Goal: Contribute content: Add original content to the website for others to see

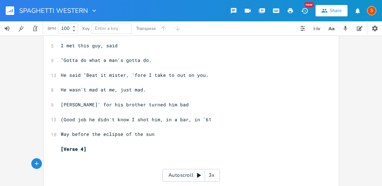
scroll to position [0, 19]
click at [92, 148] on pre "[Verse 4]" at bounding box center [187, 148] width 257 height 7
click at [65, 162] on pre "​" at bounding box center [187, 163] width 257 height 7
type textarea "I met this girl and"
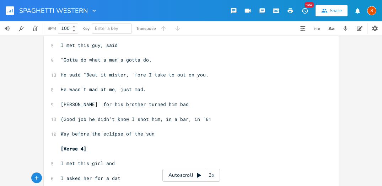
scroll to position [0, 44]
type textarea "I asked her for a date."
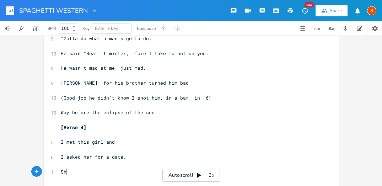
scroll to position [0, 9]
type textarea "She ti"
type textarea "old me she would rather"
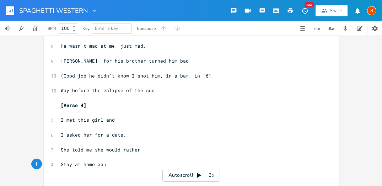
scroll to position [0, 39]
type textarea "Stay at home aand...."
click at [99, 167] on pre "Stay at home aand...." at bounding box center [187, 164] width 257 height 7
click at [124, 163] on pre "Stay at home and...." at bounding box center [187, 164] width 257 height 7
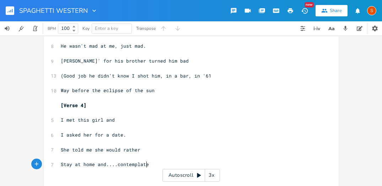
scroll to position [0, 26]
type textarea "contemplate."
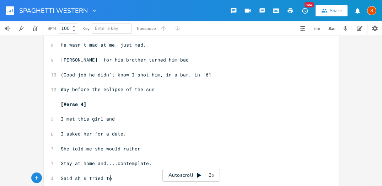
scroll to position [0, 36]
type textarea "Said sh's tried to with a boy"
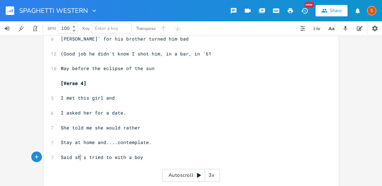
click at [79, 159] on span "Said sh's tried to with a boy" at bounding box center [102, 157] width 82 height 6
type textarea "e'"
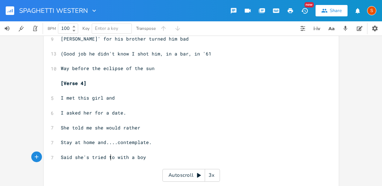
click at [110, 160] on pre "Said she's tried to with a boy" at bounding box center [187, 157] width 257 height 7
type textarea "it"
click at [106, 156] on span "Said she's triedito with a boy" at bounding box center [103, 157] width 85 height 6
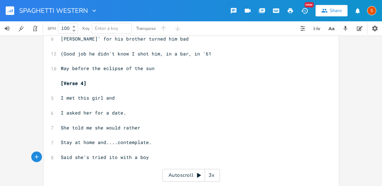
type textarea "it"
click at [149, 159] on pre "Said she's tried it with a boy" at bounding box center [187, 157] width 257 height 7
type textarea "But she never got n"
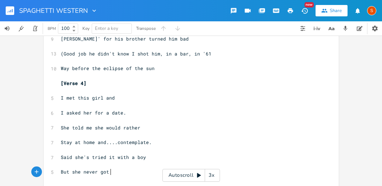
scroll to position [0, 41]
type textarea "much joy"
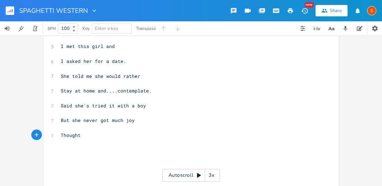
scroll to position [359, 0]
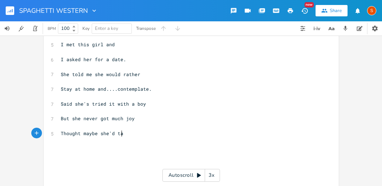
type textarea "Thought maybe she'd tal"
type textarea "ke the veil"
type textarea ", become a [DEMOGRAPHIC_DATA]"
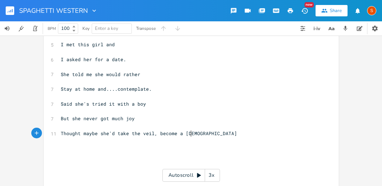
scroll to position [0, 32]
type textarea "Cos a girl needs a vocation"
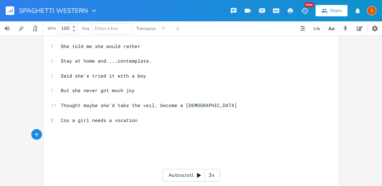
scroll to position [390, 0]
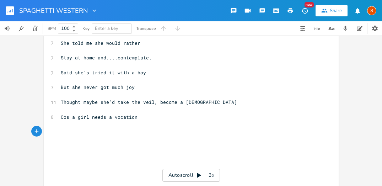
click at [135, 119] on pre "Cos a girl needs a vocation" at bounding box center [187, 116] width 257 height 7
type textarea ", befor"
type textarea "when there's a"
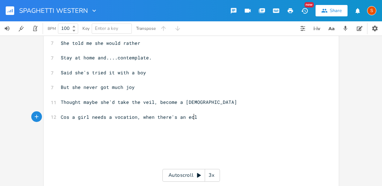
scroll to position [0, 9]
type textarea "n ecli"
type textarea "ipse of the sun"
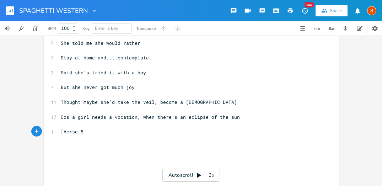
type textarea "[Verse 5}"
type textarea "]"
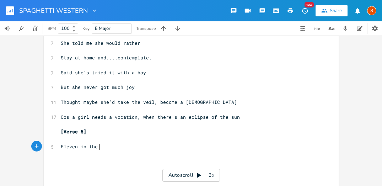
scroll to position [0, 28]
type textarea "Eleven in the [PERSON_NAME]"
type textarea "rning,"
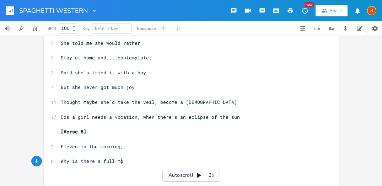
scroll to position [0, 49]
type textarea "Why is there a full moon?"
type textarea "The blind guy's harmnica"
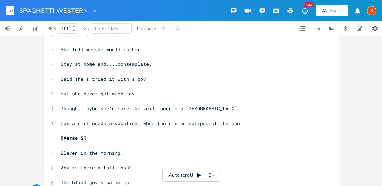
scroll to position [473, 0]
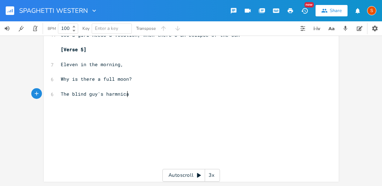
click at [126, 95] on pre "The blind guy's harmnica" at bounding box center [187, 93] width 257 height 7
type textarea ", is playign a scary tune."
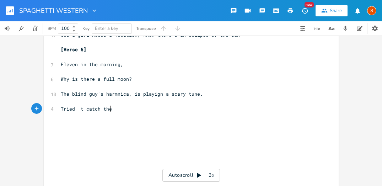
type textarea "Tried t catch the"
click at [80, 110] on span "Tried t catch the" at bounding box center [86, 109] width 51 height 6
type textarea "to"
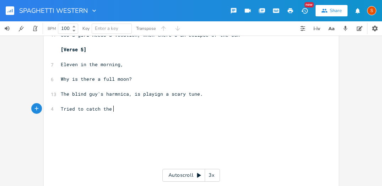
click at [121, 110] on pre "Tried to catch the" at bounding box center [187, 108] width 257 height 7
type textarea "noonday train"
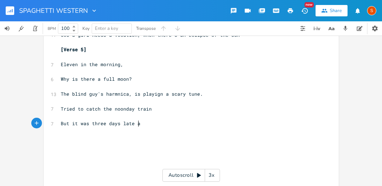
type textarea "But it was three days late aha"
type textarea "gain,"
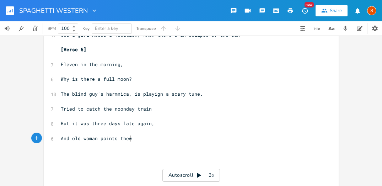
type textarea "And old woman points thew"
type textarea "finger, says"
type textarea ""You are the one"
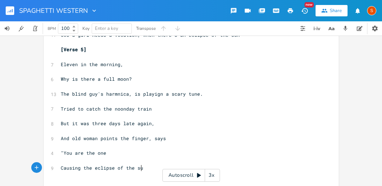
scroll to position [0, 63]
type textarea "Causing the eclipse of the sun."
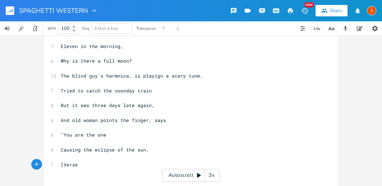
scroll to position [0, 17]
type textarea "[Verse 6]"
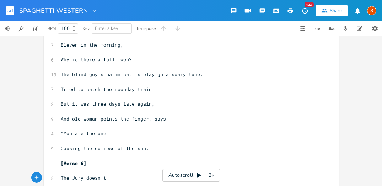
scroll to position [0, 36]
type textarea "The Jury doesn't know me"
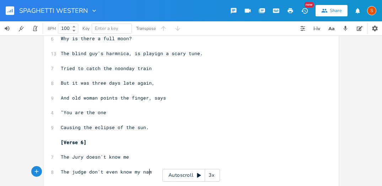
type textarea "The judge don't even know my name"
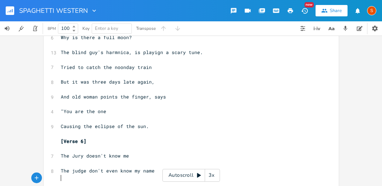
scroll to position [535, 0]
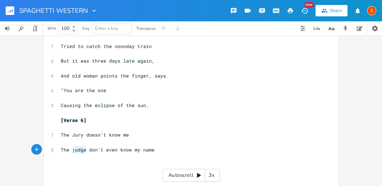
type textarea "judge"
drag, startPoint x: 83, startPoint y: 149, endPoint x: 67, endPoint y: 149, distance: 16.4
click at [67, 149] on span "The judge don't even know my name" at bounding box center [108, 150] width 94 height 6
type textarea "y"
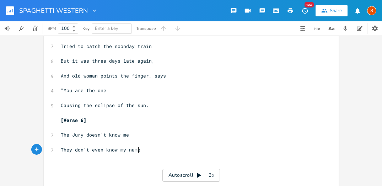
click at [142, 149] on pre "They don't even know my name" at bounding box center [187, 149] width 257 height 7
type textarea "Tjhey know that I'm not guily"
type textarea "he judge says "he's nit gulty"
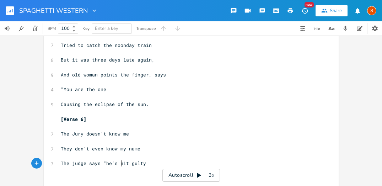
click at [121, 165] on span "The judge says "he's nit gulty" at bounding box center [103, 163] width 85 height 6
click at [123, 166] on pre "The judge says "he's nit gulty" at bounding box center [187, 163] width 257 height 7
type textarea "o"
click at [63, 175] on pre "​" at bounding box center [187, 178] width 257 height 7
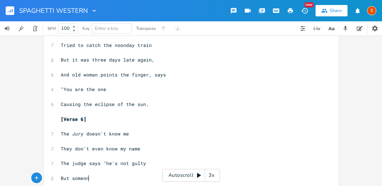
scroll to position [0, 27]
type textarea "But someone's gotta take the blame""
type textarea "."
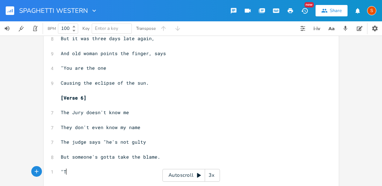
type textarea ""TH"
type textarea "hese"
click at [62, 171] on span ""These" at bounding box center [69, 172] width 17 height 6
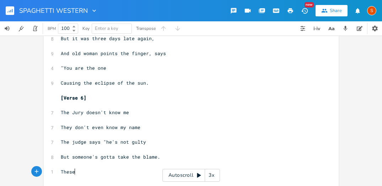
click at [85, 172] on pre "These" at bounding box center [187, 171] width 257 height 7
type textarea "twelve good men and true"
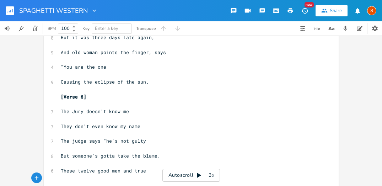
scroll to position [580, 0]
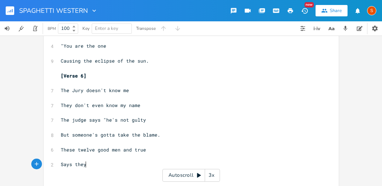
type textarea "Says they"
click at [68, 165] on span "Says they" at bounding box center [74, 164] width 26 height 6
click at [87, 163] on pre "Say they" at bounding box center [187, 164] width 257 height 7
type textarea "figger i"
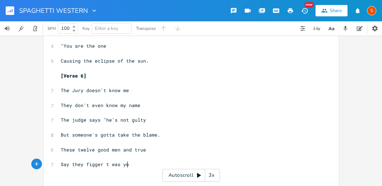
scroll to position [0, 20]
type textarea "t was you""
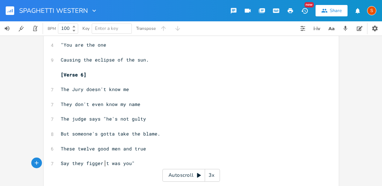
click at [104, 164] on span "Say they figger t was you"" at bounding box center [98, 163] width 74 height 6
type textarea "i"
click at [142, 163] on pre "Say they figger it was you"" at bounding box center [187, 163] width 257 height 7
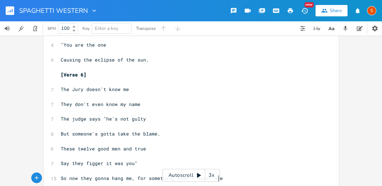
scroll to position [0, 127]
type textarea "So now they gonna hang me, for something that I never dne""
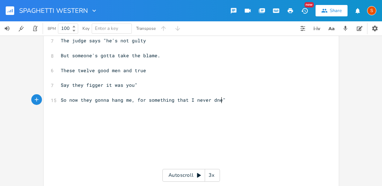
scroll to position [665, 0]
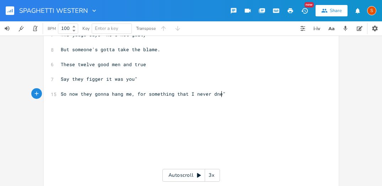
click at [222, 92] on pre "So now they gonna hang me, for something that I never dne"" at bounding box center [187, 93] width 257 height 7
click at [211, 94] on span "So now they gonna hang me, for something that I never dne"" at bounding box center [143, 94] width 165 height 6
type textarea "o"
click at [223, 94] on pre "So now they gonna hang me, for something that I never done"" at bounding box center [187, 93] width 257 height 7
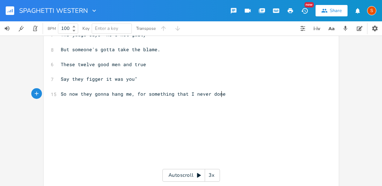
type textarea "e."
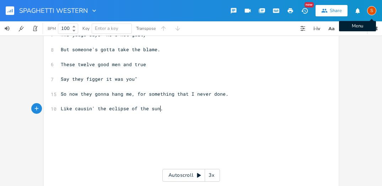
type textarea "Like causin' the eclipse of the sun."
click at [372, 11] on div "S" at bounding box center [371, 10] width 9 height 9
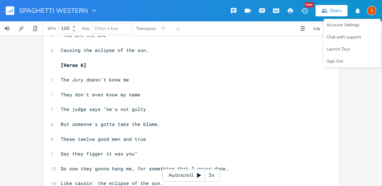
scroll to position [0, 71]
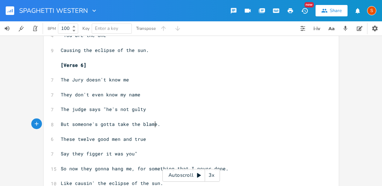
click at [152, 124] on span "But someone's gotta take the blame." at bounding box center [111, 124] width 100 height 6
type textarea """
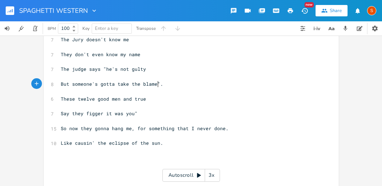
scroll to position [633, 0]
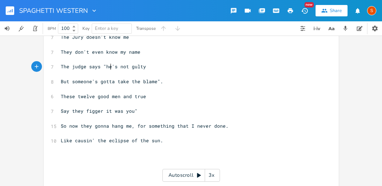
type textarea "he"
drag, startPoint x: 110, startPoint y: 66, endPoint x: 104, endPoint y: 66, distance: 5.7
click at [104, 66] on span "The judge says "he's not gulty" at bounding box center [103, 66] width 85 height 6
type textarea "Im"
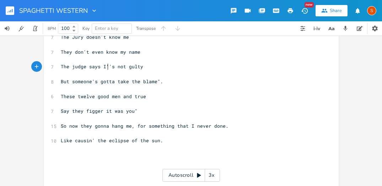
type textarea "'m"
type textarea "s"
drag, startPoint x: 115, startPoint y: 68, endPoint x: 110, endPoint y: 67, distance: 5.5
click at [110, 67] on span "The judge says I'm's not gulty" at bounding box center [103, 66] width 85 height 6
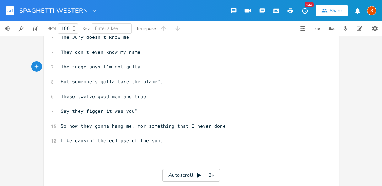
click at [127, 67] on span "The judge says I'm not gulty" at bounding box center [101, 66] width 80 height 6
type textarea "i"
click at [155, 82] on span "But someone's gotta take the blame"." at bounding box center [112, 81] width 102 height 6
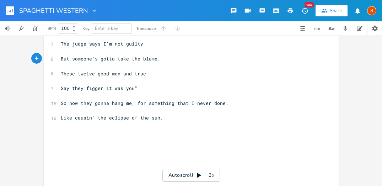
scroll to position [658, 0]
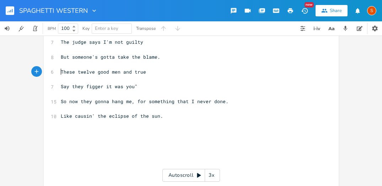
click at [61, 72] on span "These twelve good men and true" at bounding box center [103, 72] width 85 height 6
type textarea """
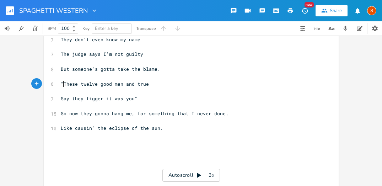
scroll to position [647, 0]
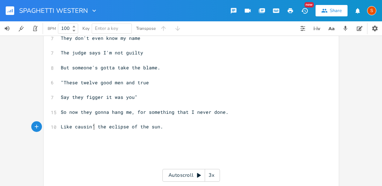
click at [92, 127] on span "Like causin' the eclipse of the sun." at bounding box center [112, 126] width 102 height 6
click at [102, 127] on span "Like causin' the eclipse of the sun." at bounding box center [112, 126] width 102 height 6
type textarea "..."
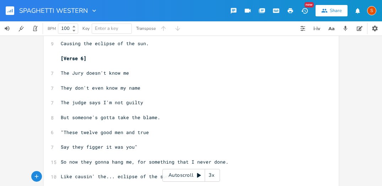
scroll to position [564, 0]
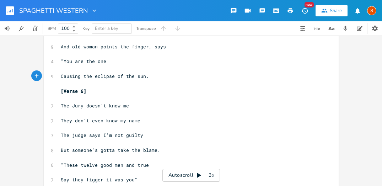
click at [91, 77] on span "Causing the eclipse of the sun." at bounding box center [105, 76] width 88 height 6
type textarea "..."
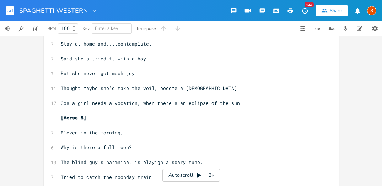
scroll to position [401, 0]
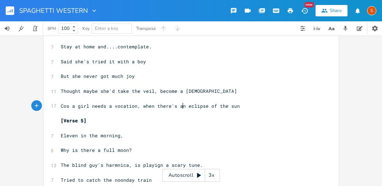
click at [181, 106] on span "Cos a girl needs a vocation, when there's an eclipse of the sun" at bounding box center [150, 106] width 179 height 6
type textarea "..."
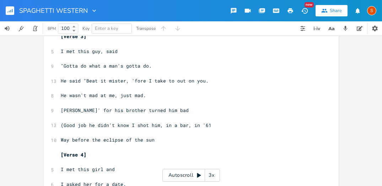
scroll to position [235, 0]
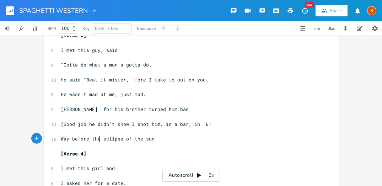
click at [97, 139] on span "Way before the eclipse of the sun" at bounding box center [108, 138] width 94 height 6
type textarea "..."
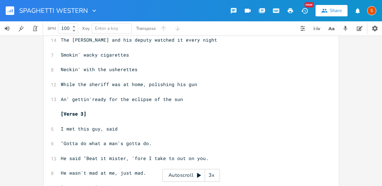
scroll to position [157, 0]
click at [125, 99] on span "An' gettin'ready for the eclipse of the sun" at bounding box center [122, 99] width 122 height 6
type textarea "..."
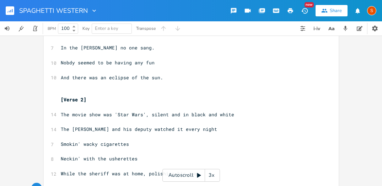
scroll to position [67, 0]
click at [103, 78] on span "And there was an eclipse of the sun." at bounding box center [112, 78] width 102 height 6
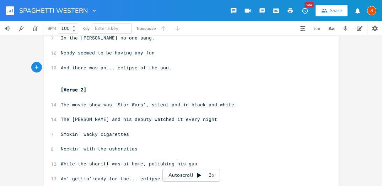
scroll to position [76, 0]
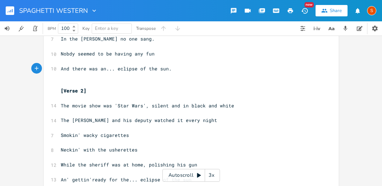
type textarea "..."
click at [372, 9] on div "S" at bounding box center [371, 10] width 9 height 9
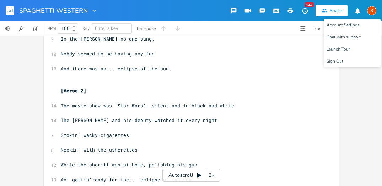
click at [250, 65] on pre "And there was an... eclipse of the sun." at bounding box center [187, 68] width 257 height 7
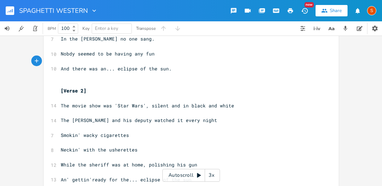
click at [335, 9] on div "Share" at bounding box center [336, 10] width 12 height 6
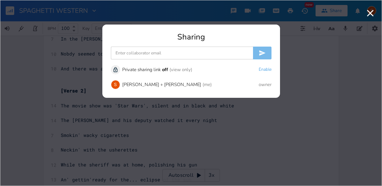
click at [151, 54] on input at bounding box center [182, 53] width 142 height 13
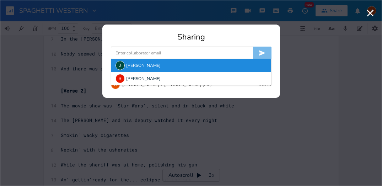
click at [131, 67] on div "J [PERSON_NAME]" at bounding box center [191, 65] width 160 height 13
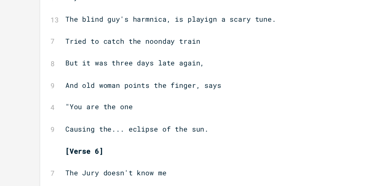
scroll to position [521, 0]
